Goal: Information Seeking & Learning: Learn about a topic

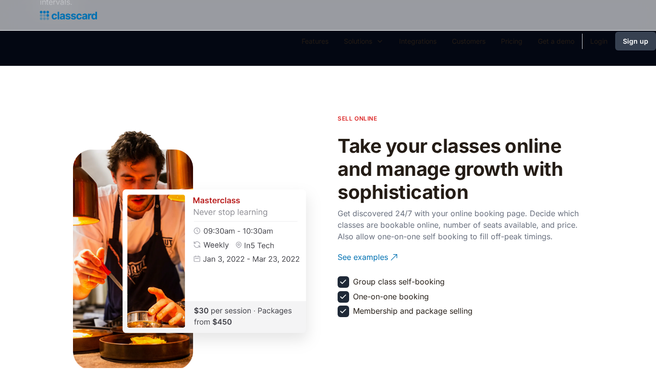
scroll to position [1302, 0]
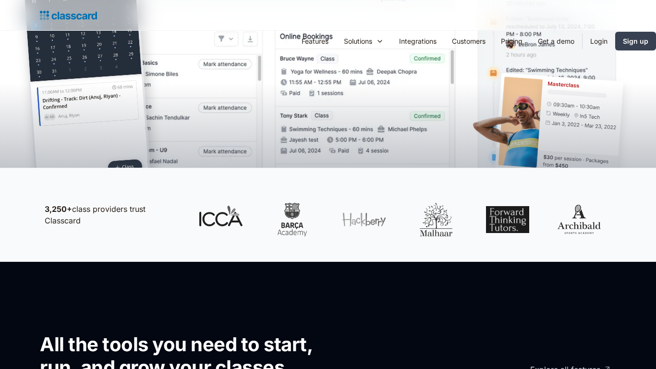
scroll to position [667, 0]
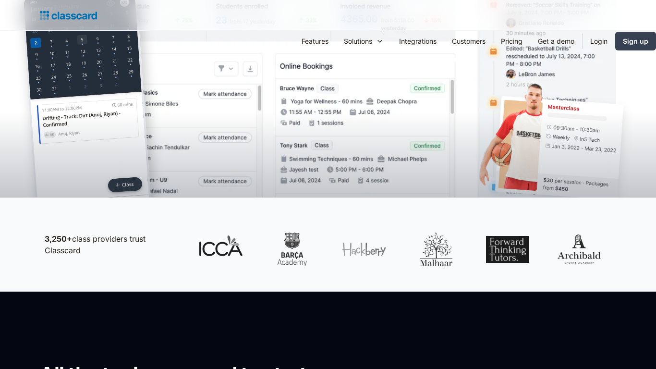
scroll to position [667, 0]
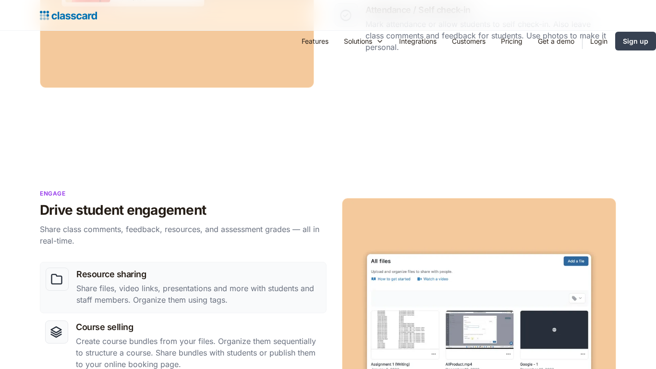
scroll to position [985, 0]
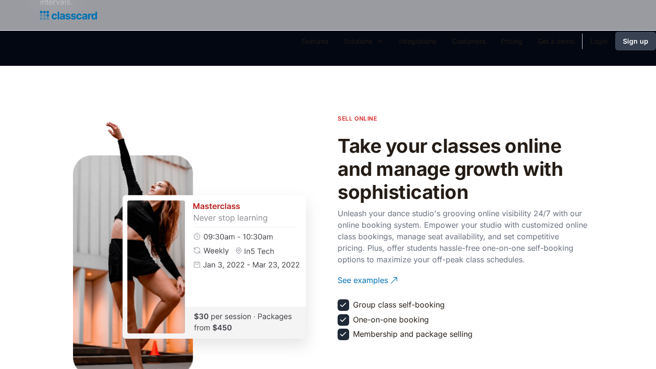
scroll to position [1302, 0]
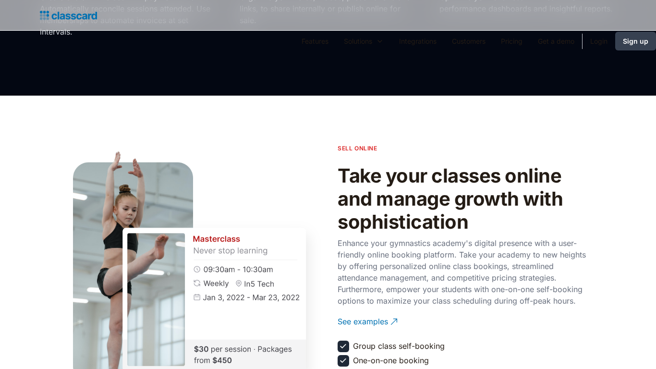
scroll to position [1302, 0]
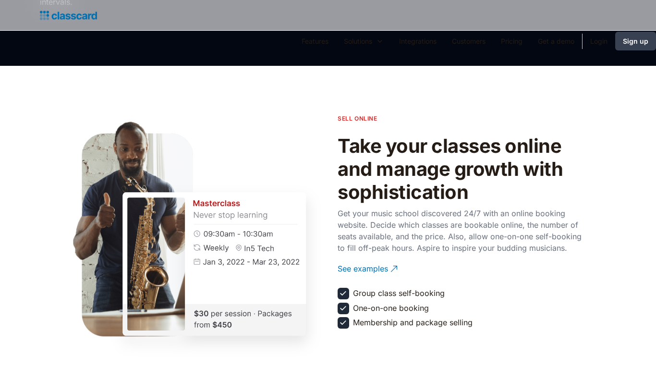
scroll to position [1302, 0]
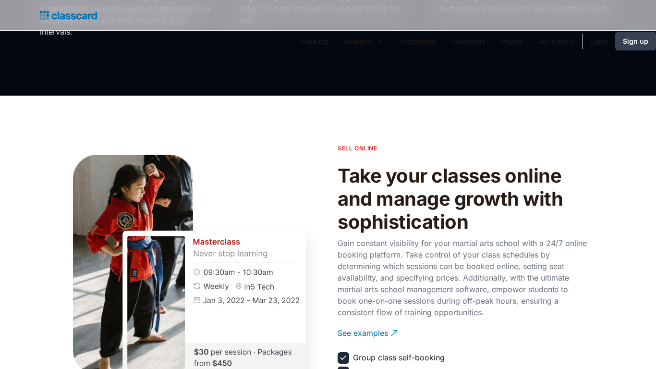
scroll to position [1302, 0]
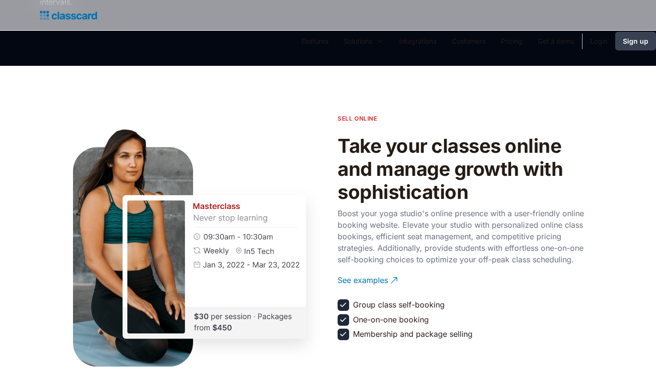
scroll to position [1302, 0]
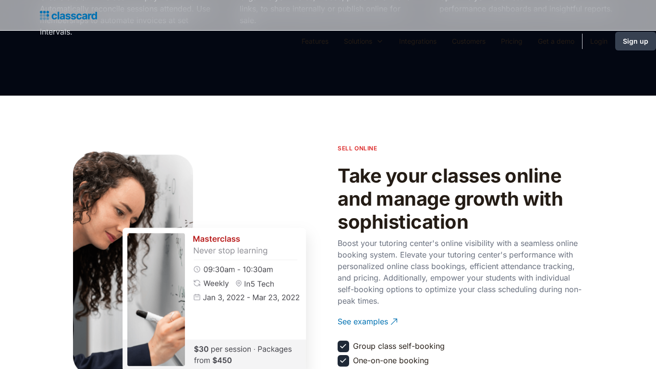
scroll to position [1302, 0]
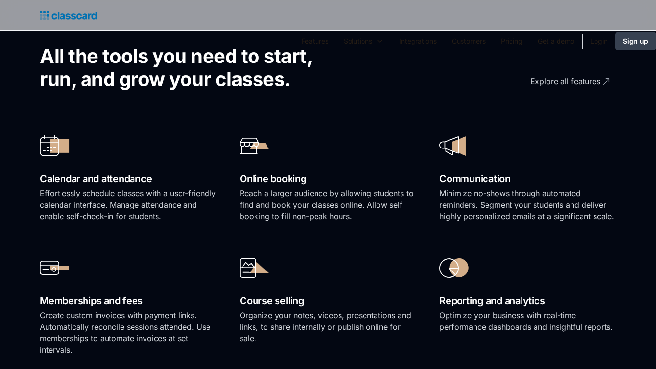
scroll to position [985, 0]
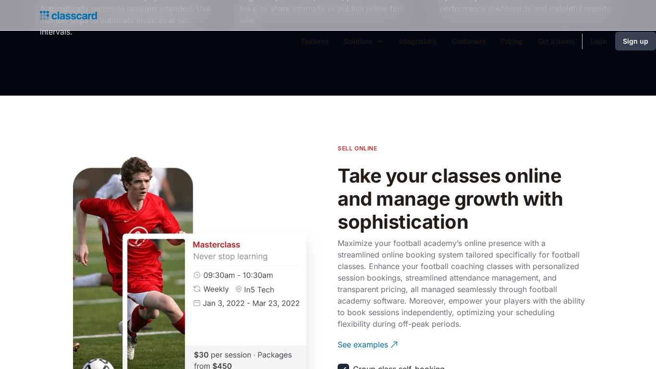
scroll to position [1302, 0]
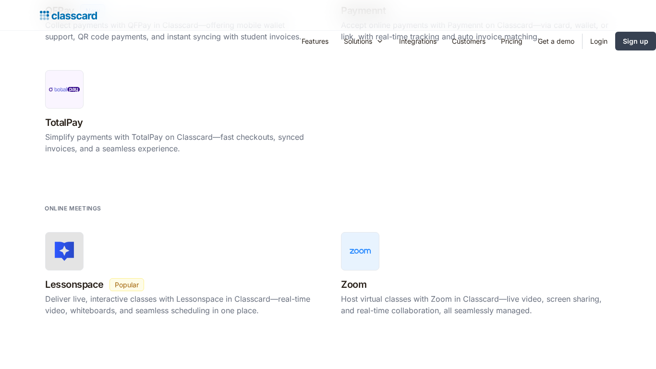
scroll to position [1302, 0]
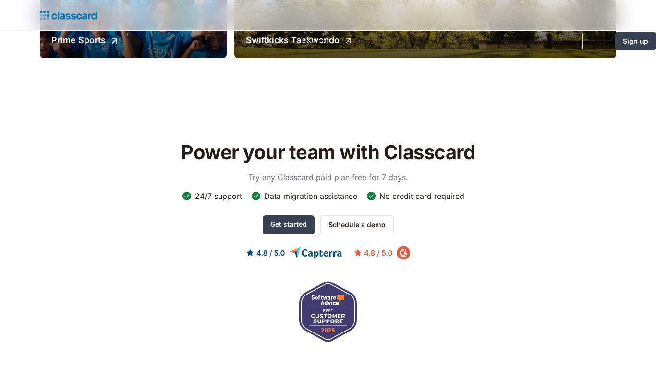
scroll to position [1302, 0]
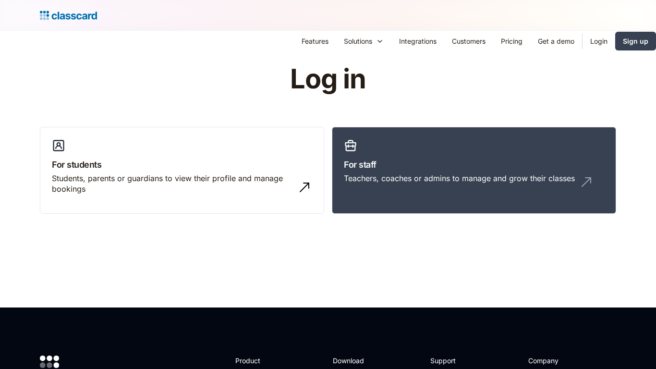
scroll to position [291, 0]
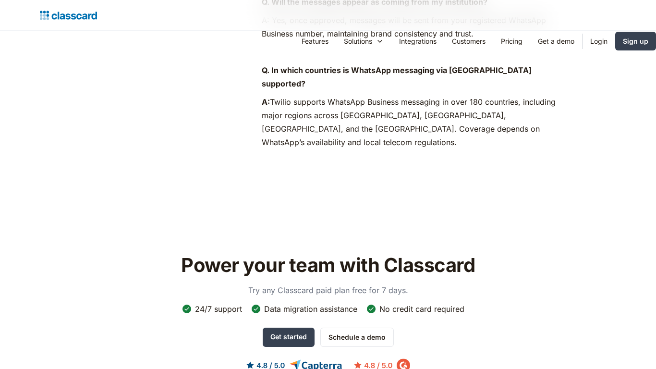
scroll to position [985, 0]
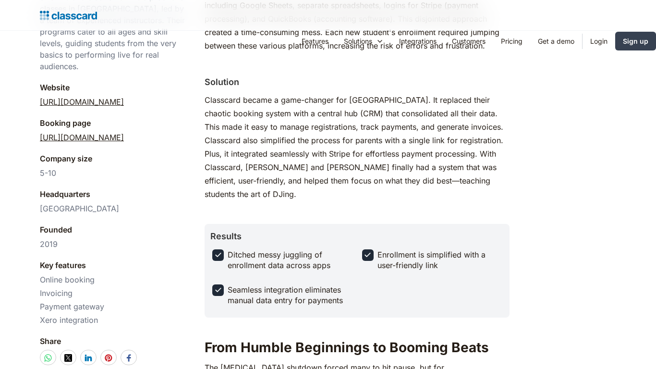
scroll to position [667, 0]
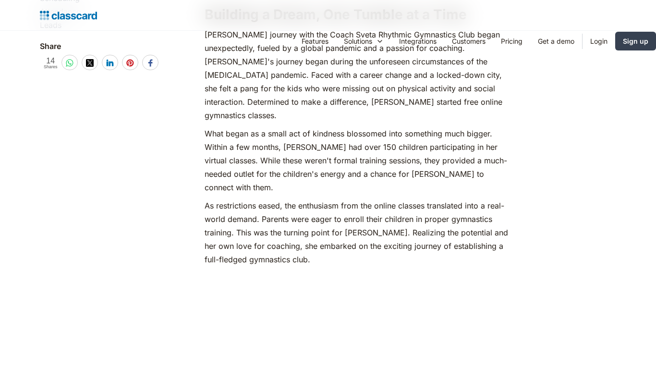
scroll to position [985, 0]
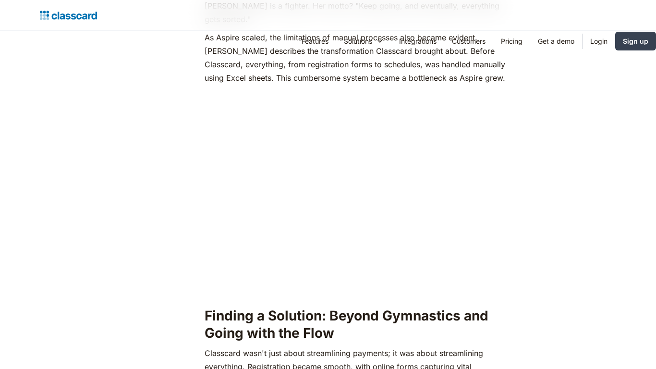
scroll to position [1302, 0]
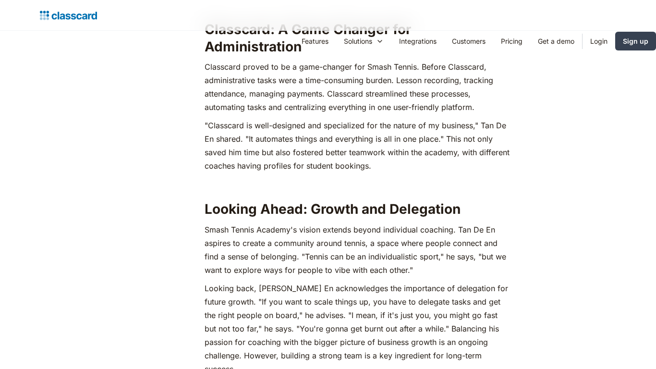
scroll to position [1302, 0]
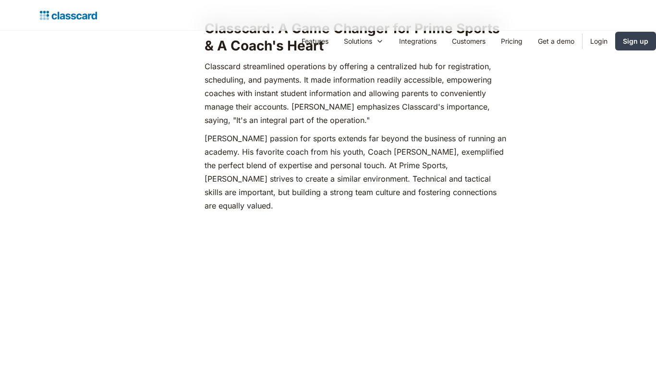
scroll to position [1302, 0]
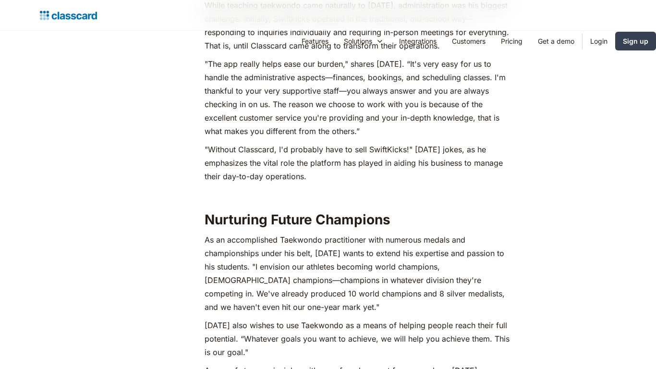
scroll to position [1302, 0]
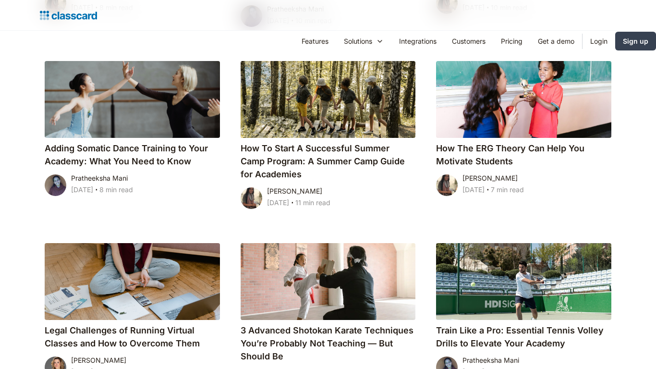
scroll to position [985, 0]
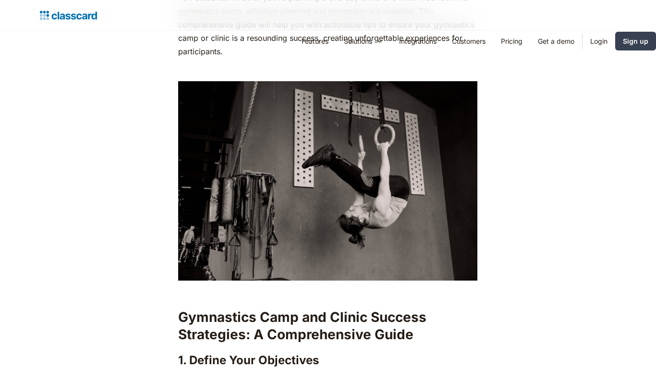
scroll to position [985, 0]
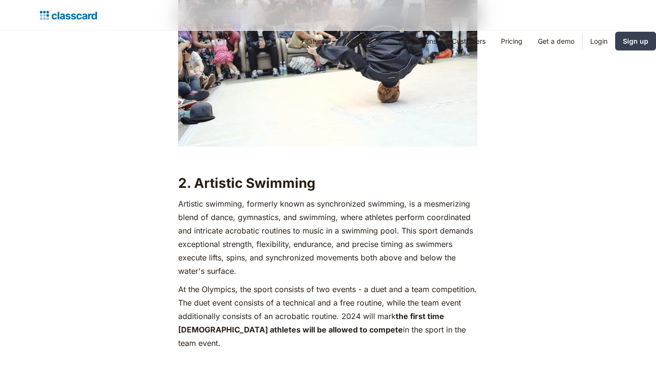
scroll to position [1302, 0]
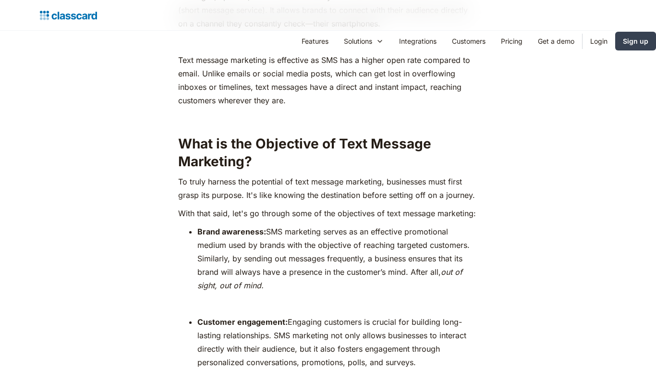
scroll to position [1302, 0]
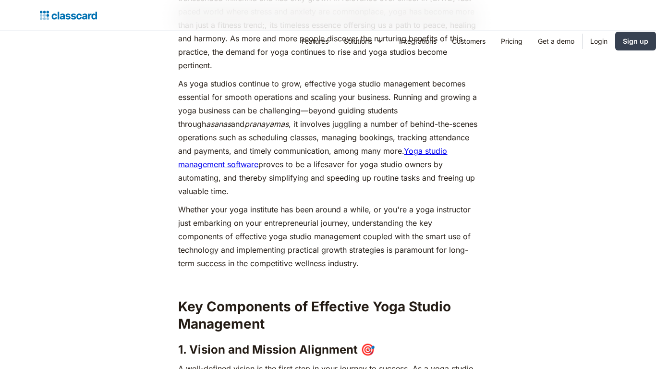
scroll to position [985, 0]
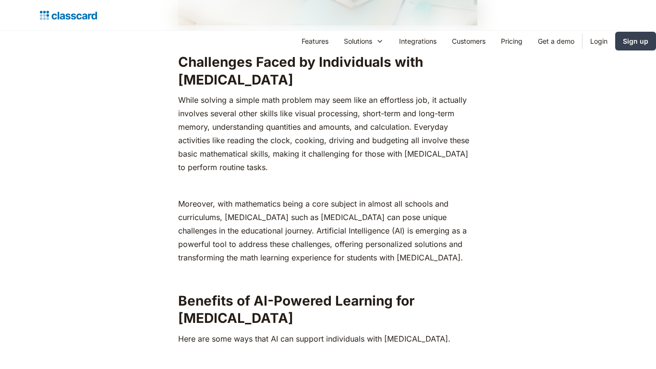
scroll to position [1302, 0]
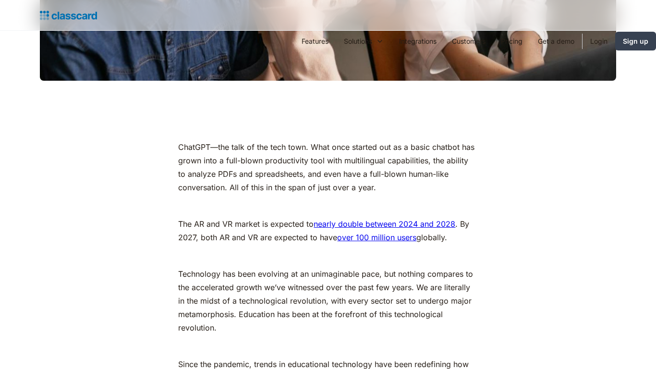
scroll to position [667, 0]
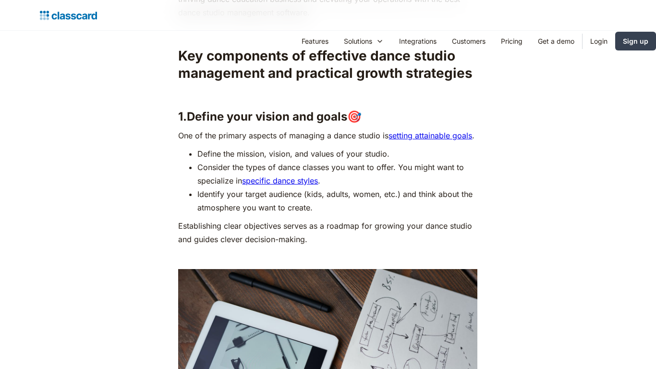
scroll to position [1302, 0]
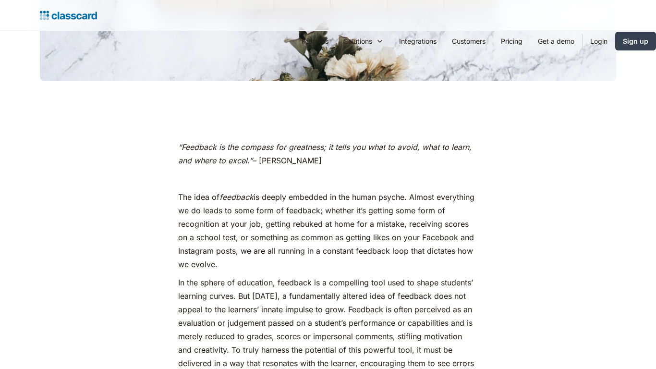
scroll to position [667, 0]
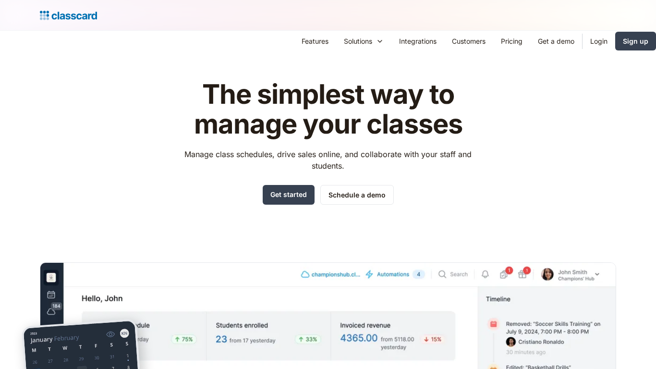
scroll to position [349, 0]
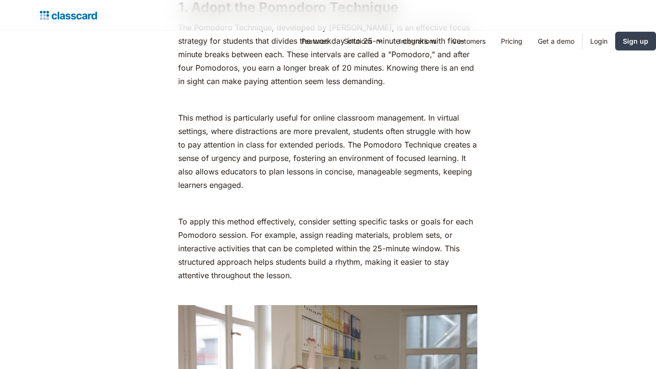
scroll to position [1302, 0]
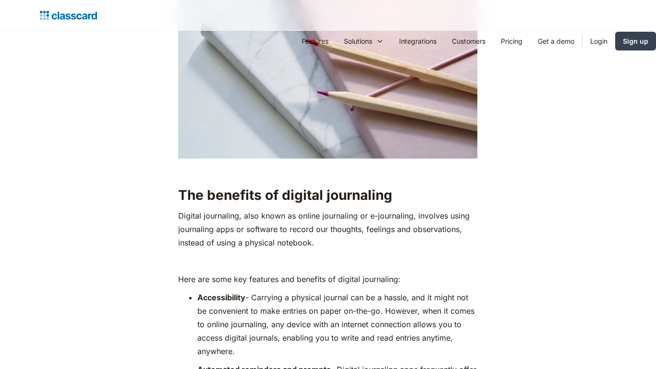
scroll to position [1302, 0]
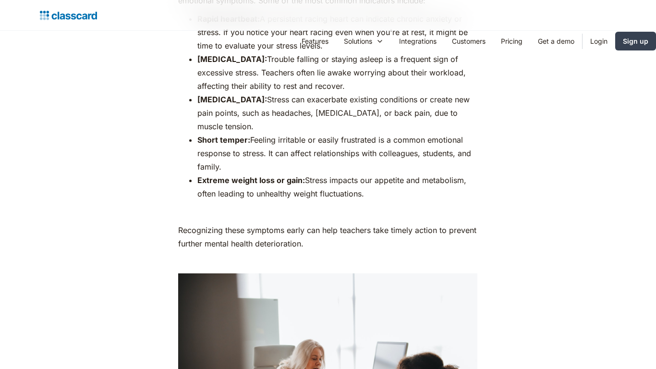
scroll to position [1302, 0]
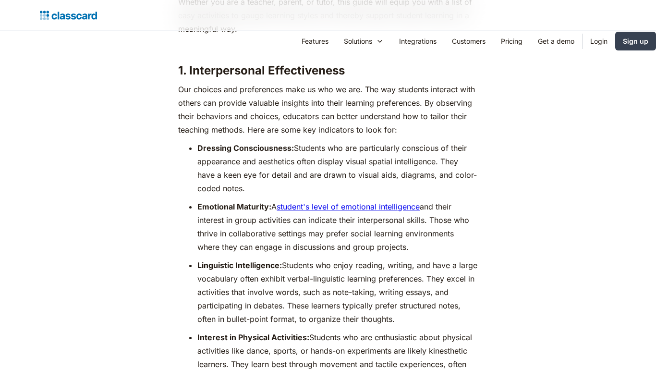
scroll to position [985, 0]
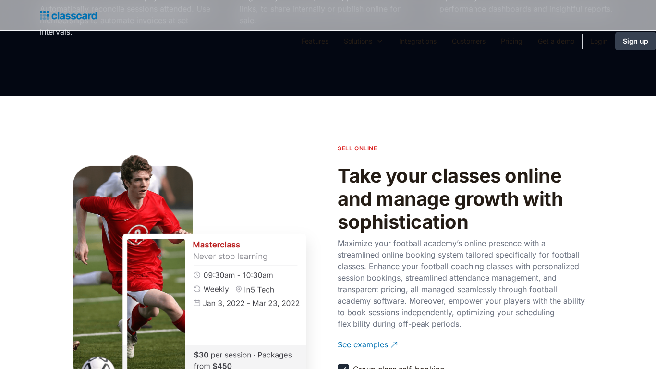
scroll to position [1302, 0]
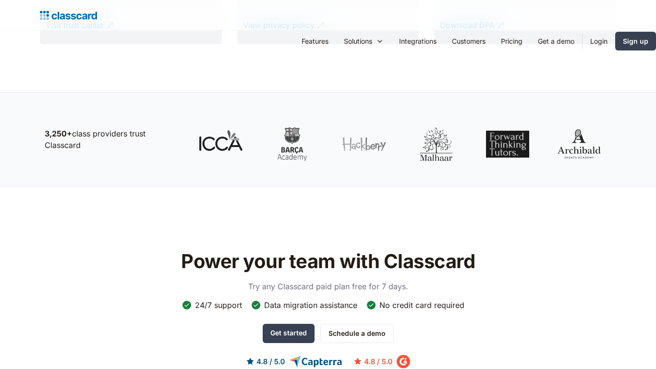
scroll to position [1302, 0]
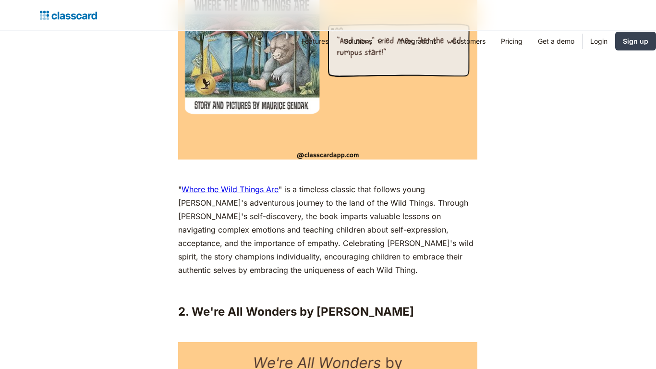
scroll to position [1302, 0]
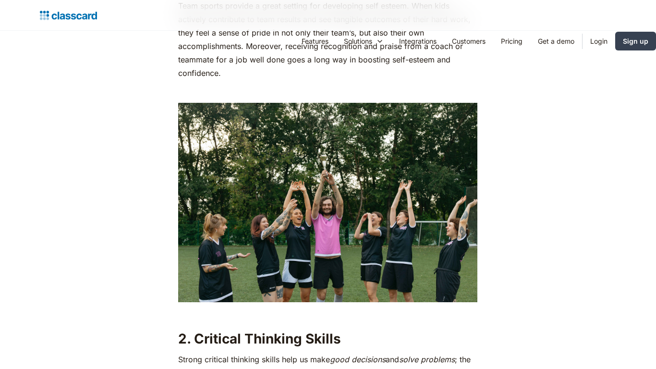
scroll to position [985, 0]
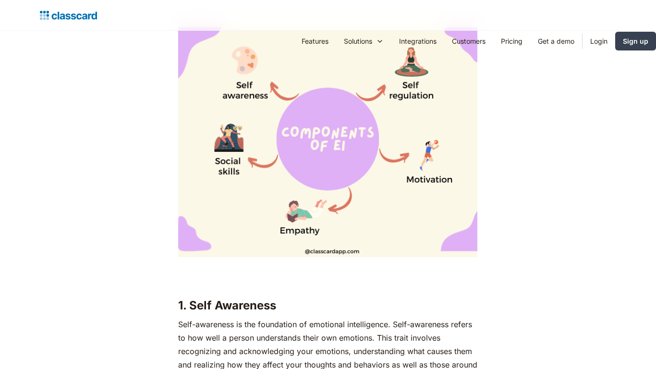
scroll to position [1302, 0]
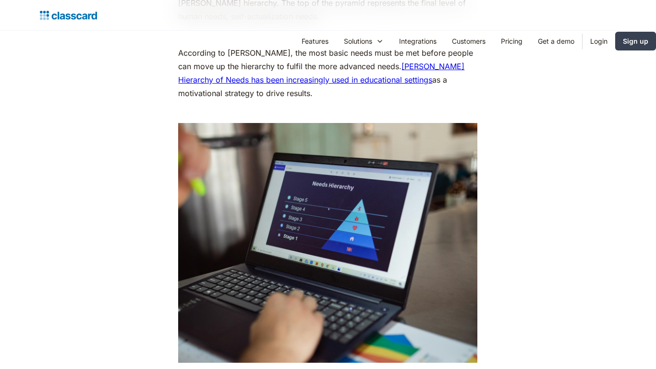
scroll to position [1302, 0]
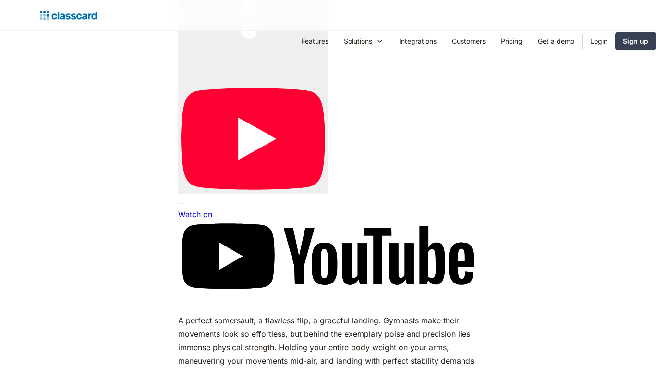
scroll to position [1862, 0]
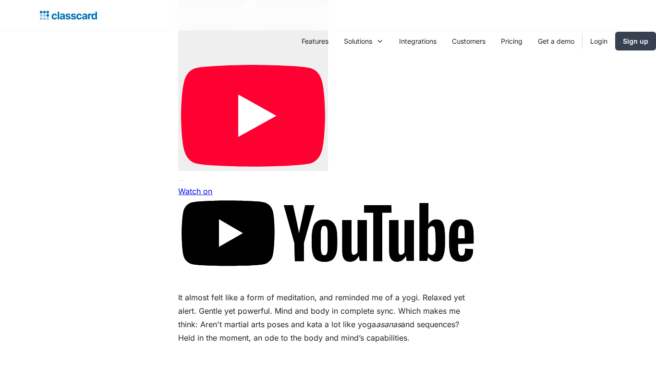
scroll to position [1862, 0]
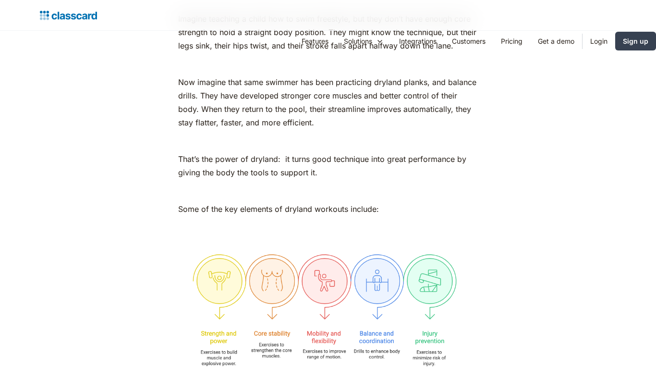
scroll to position [1302, 0]
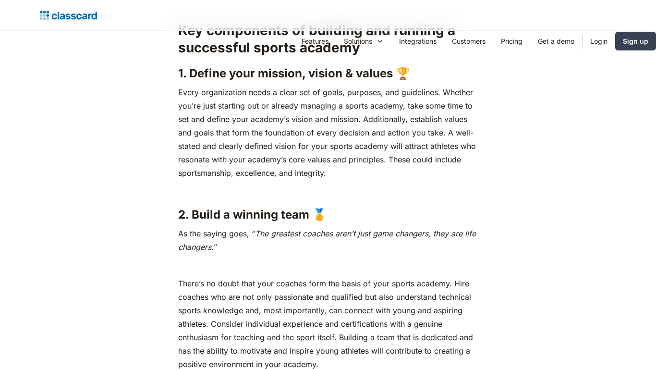
scroll to position [1302, 0]
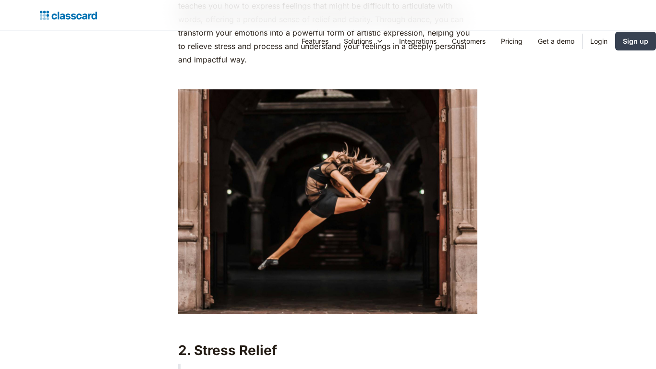
scroll to position [1302, 0]
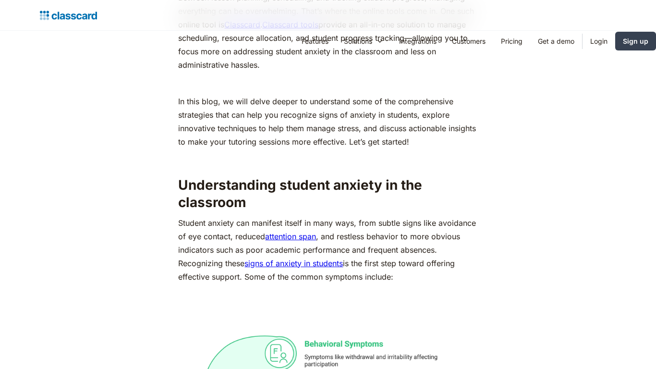
scroll to position [985, 0]
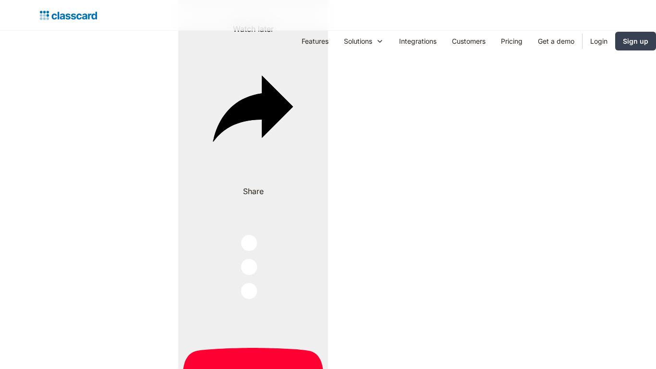
scroll to position [1862, 0]
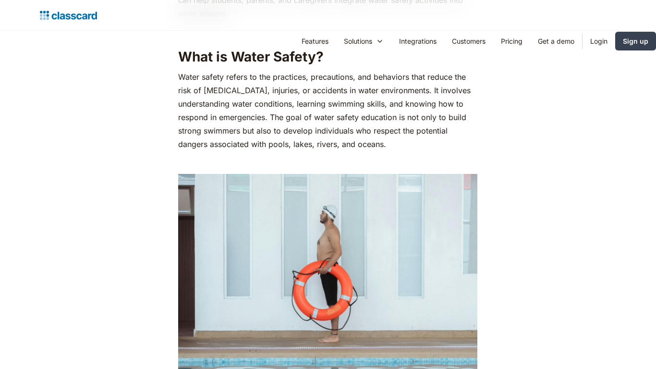
scroll to position [1302, 0]
